Goal: Task Accomplishment & Management: Manage account settings

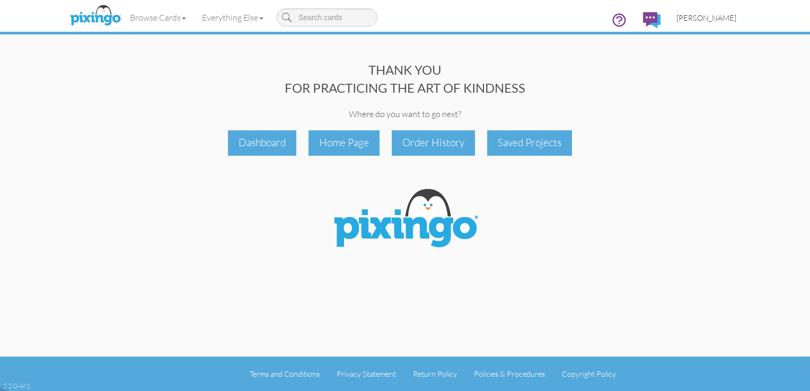
drag, startPoint x: 0, startPoint y: 0, endPoint x: 710, endPoint y: 22, distance: 710.5
click at [710, 22] on link "[PERSON_NAME]" at bounding box center [706, 17] width 76 height 27
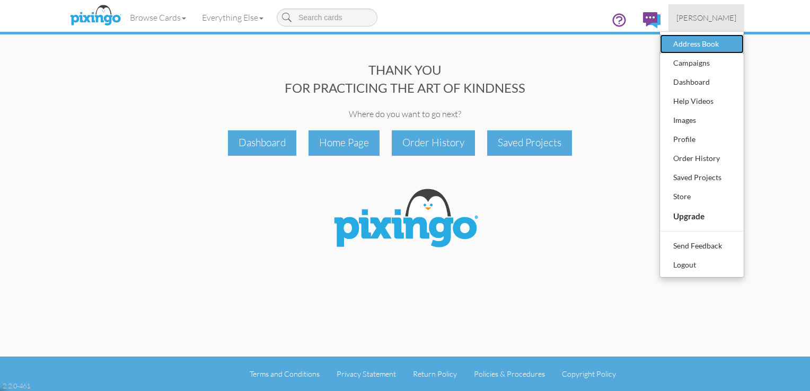
click at [692, 43] on div "Address Book" at bounding box center [701, 44] width 63 height 16
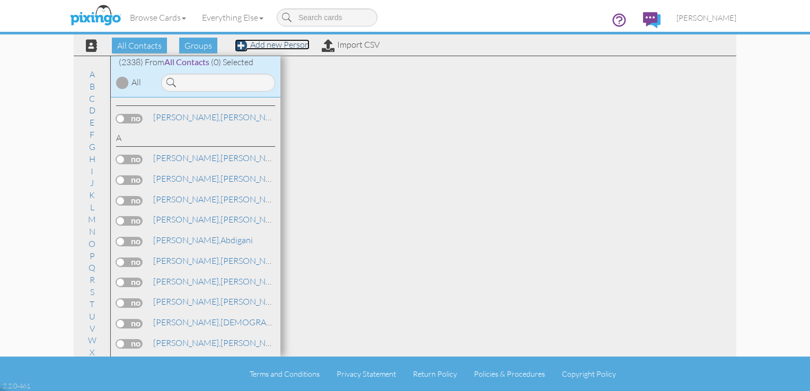
click at [285, 42] on link "Add new Person" at bounding box center [272, 44] width 75 height 11
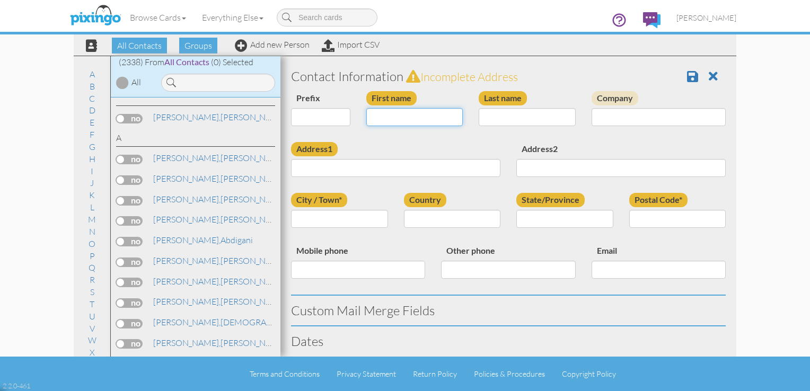
click at [379, 121] on input "First name" at bounding box center [414, 117] width 97 height 18
type input "[PERSON_NAME]"
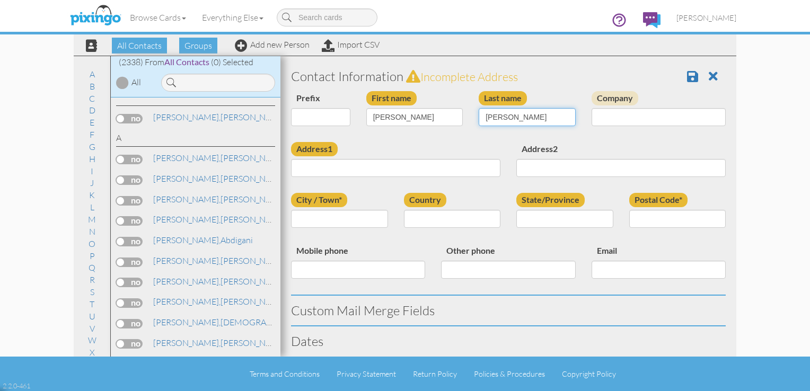
type input "[PERSON_NAME]"
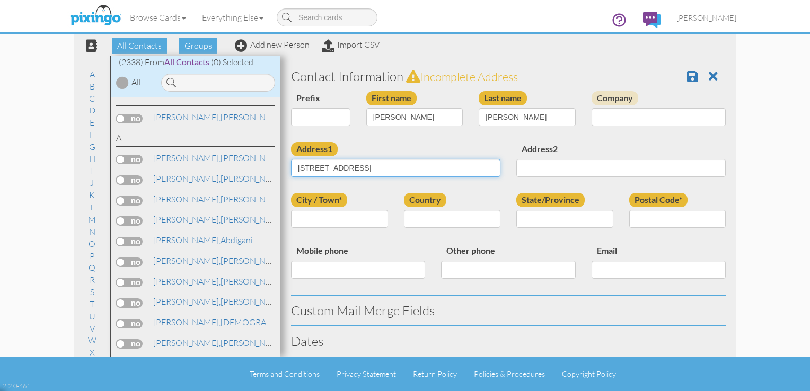
type input "[STREET_ADDRESS]"
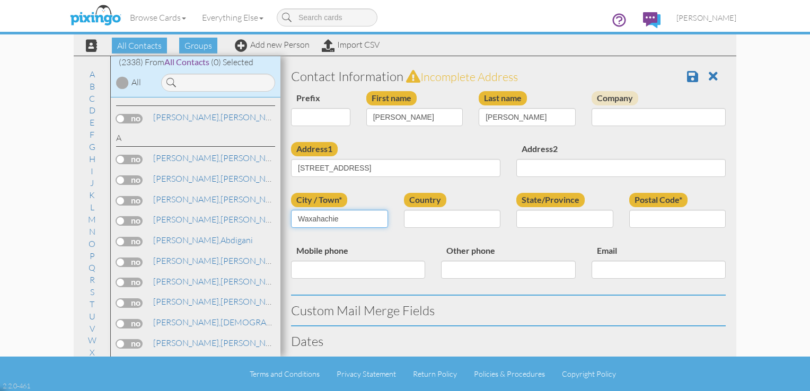
type input "Waxahachie"
select select "object:34990"
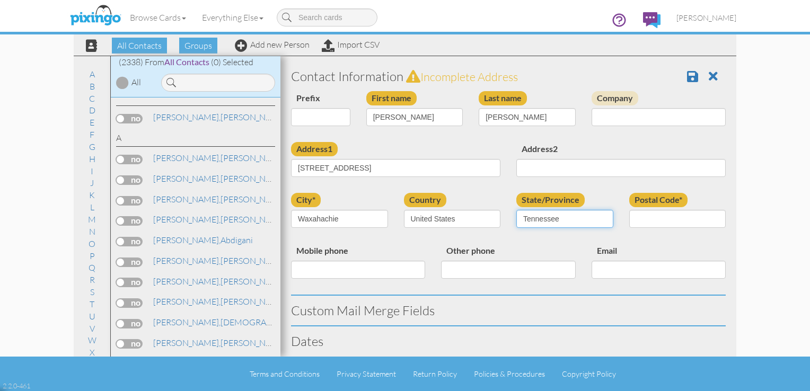
select select "object:35288"
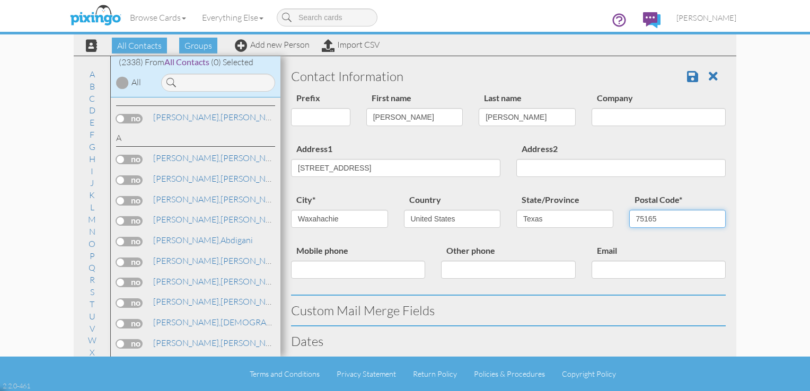
type input "75165"
click at [316, 277] on input "Mobile phone" at bounding box center [358, 270] width 134 height 18
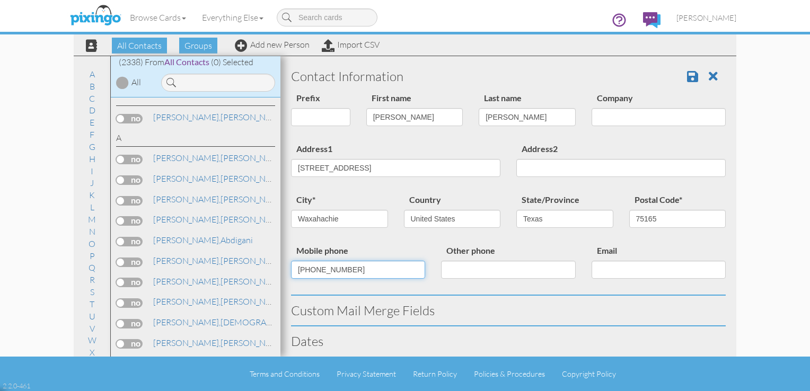
type input "[PHONE_NUMBER]"
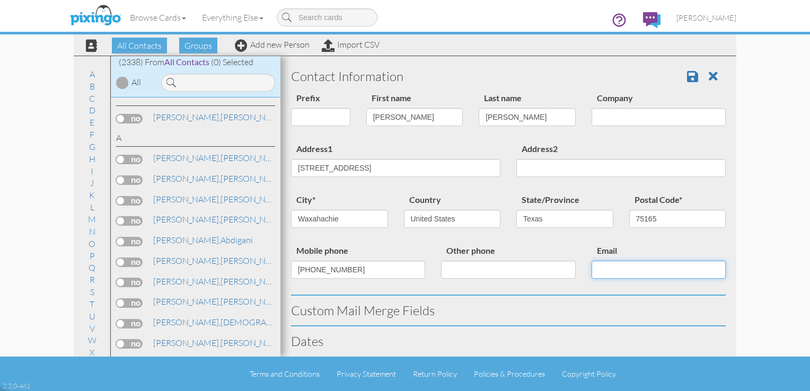
click at [656, 263] on input "Email" at bounding box center [658, 270] width 134 height 18
type input "[EMAIL_ADDRESS][DOMAIN_NAME]"
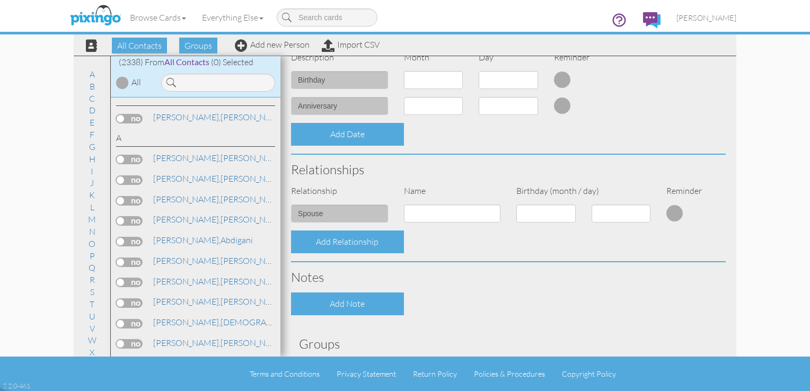
scroll to position [383, 0]
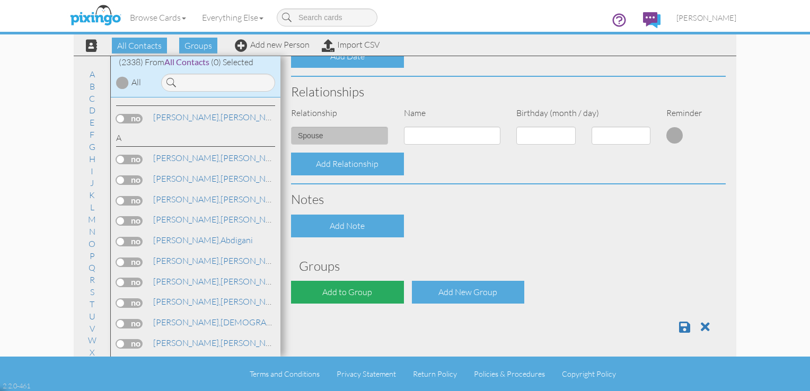
click at [351, 296] on div "Add to Group" at bounding box center [347, 292] width 113 height 23
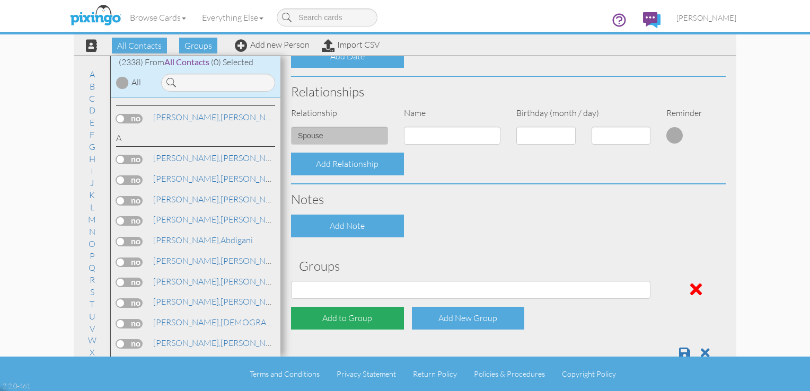
click at [337, 322] on div "Add to Group" at bounding box center [347, 318] width 113 height 23
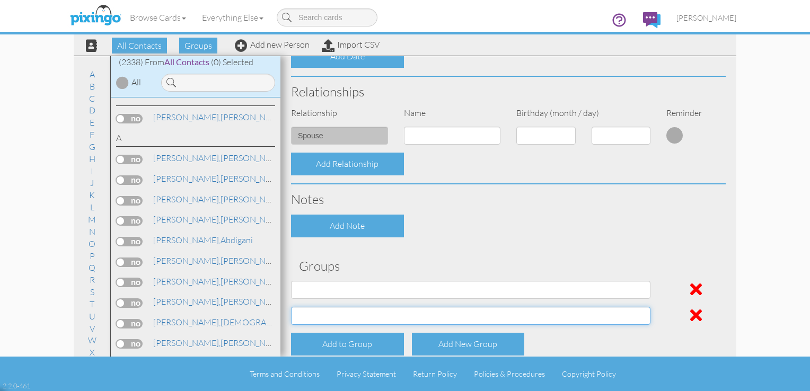
click at [390, 316] on select "All Clients [DATE] 03:17:00 PM NACFABOY [DATE] 03:24:53 PM" at bounding box center [470, 316] width 359 height 18
click at [374, 290] on select "All Clients [DATE] 03:17:00 PM NACFABOY [DATE] 03:24:53 PM" at bounding box center [470, 290] width 359 height 18
select select "object:35299"
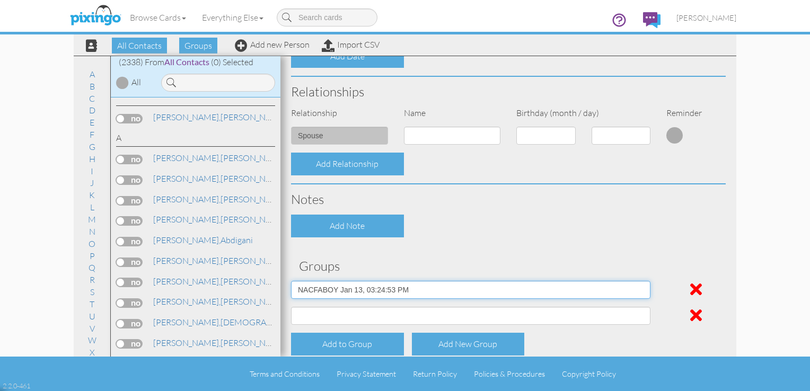
click at [291, 281] on select "All Clients [DATE] 03:17:00 PM NACFABOY [DATE] 03:24:53 PM" at bounding box center [470, 290] width 359 height 18
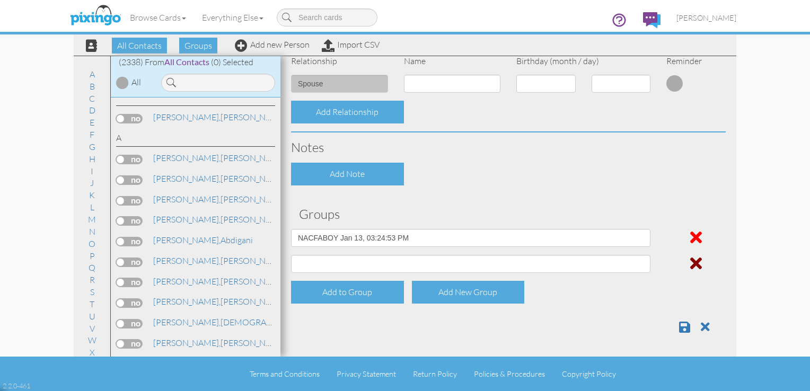
click at [690, 264] on span at bounding box center [696, 263] width 12 height 17
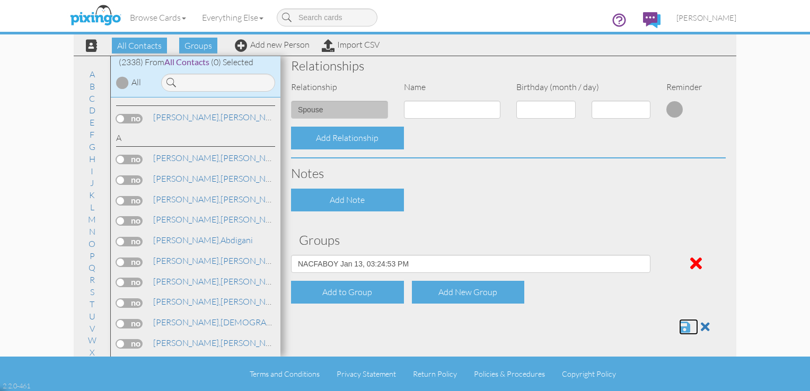
click at [679, 326] on span at bounding box center [684, 327] width 11 height 13
